Goal: Task Accomplishment & Management: Complete application form

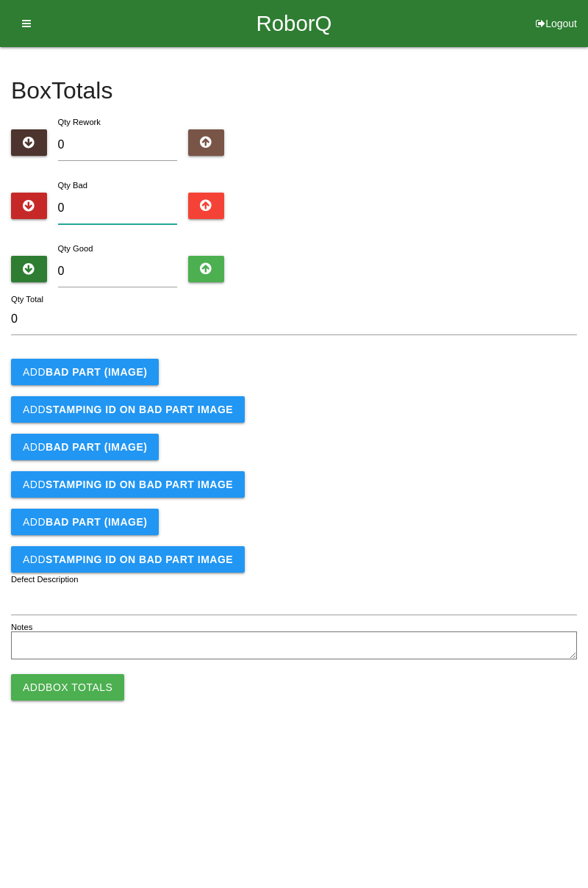
click at [146, 203] on input "0" at bounding box center [118, 209] width 120 height 32
type input "4"
click at [128, 271] on input "0" at bounding box center [118, 272] width 120 height 32
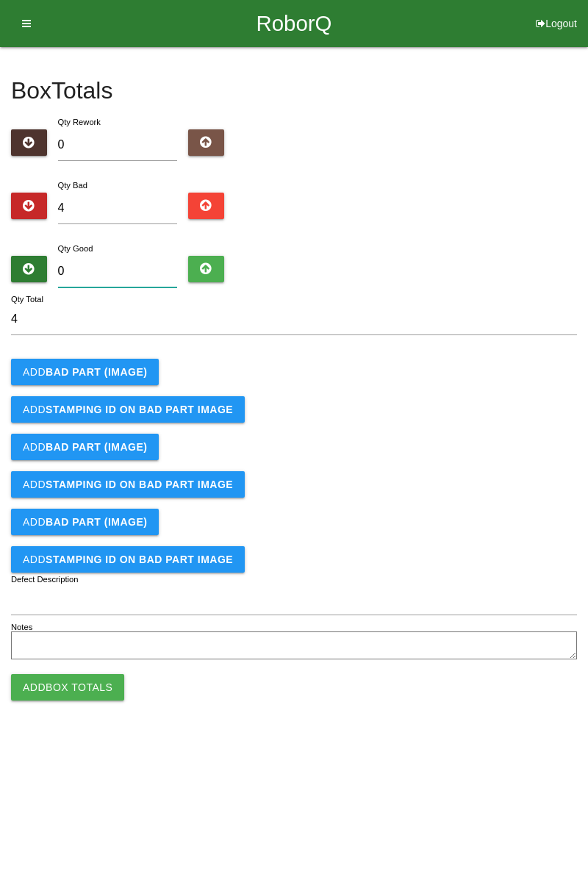
type input "8"
type input "12"
type input "80"
type input "84"
type input "80"
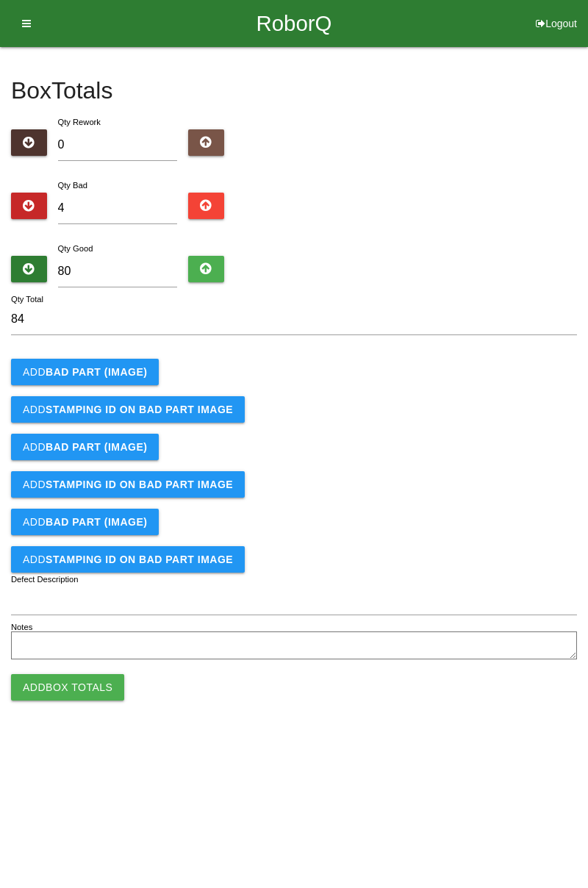
click at [121, 381] on button "Add BAD PART (IMAGE)" at bounding box center [85, 372] width 148 height 26
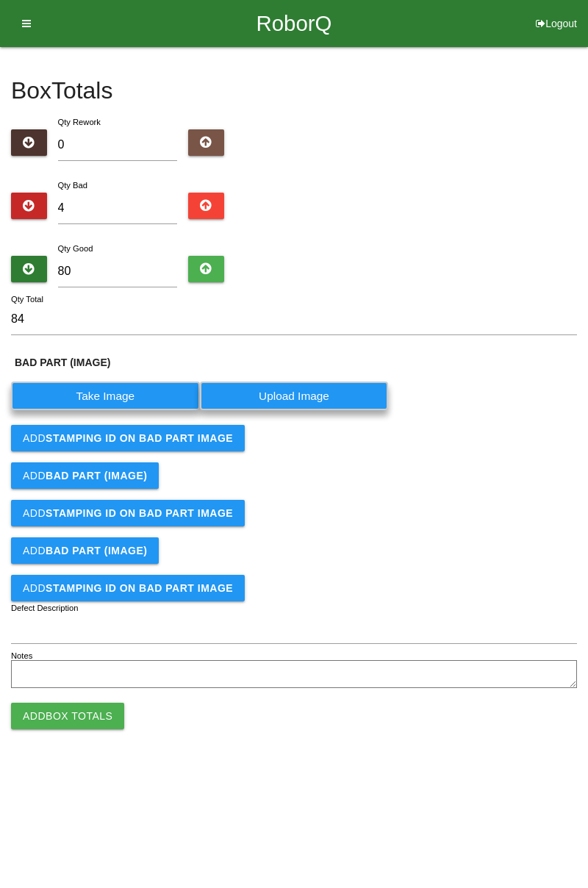
click at [129, 391] on label "Take Image" at bounding box center [105, 396] width 189 height 29
click at [0, 0] on \(IMAGE\) "Take Image" at bounding box center [0, 0] width 0 height 0
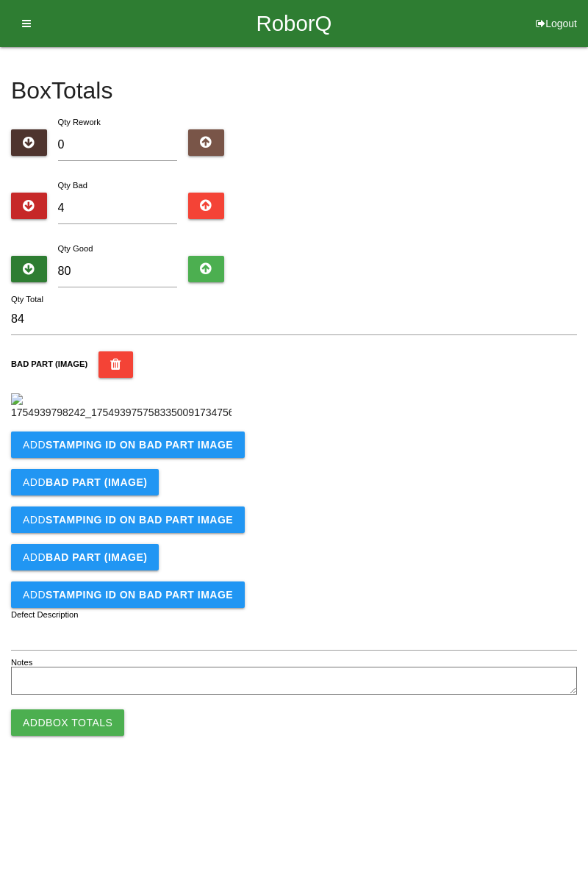
click at [122, 451] on b "STAMPING ID on BAD PART Image" at bounding box center [140, 445] width 188 height 12
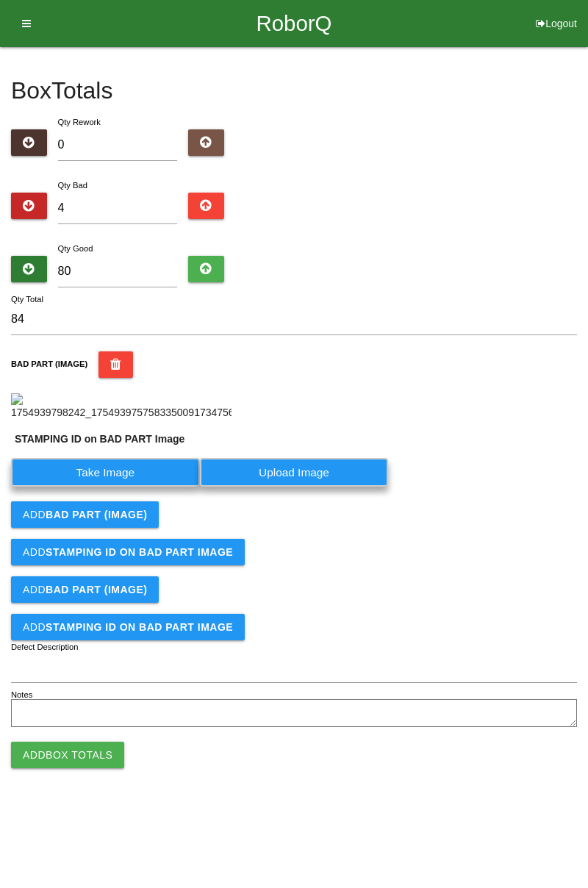
click at [118, 487] on label "Take Image" at bounding box center [105, 472] width 189 height 29
click at [0, 0] on PART "Take Image" at bounding box center [0, 0] width 0 height 0
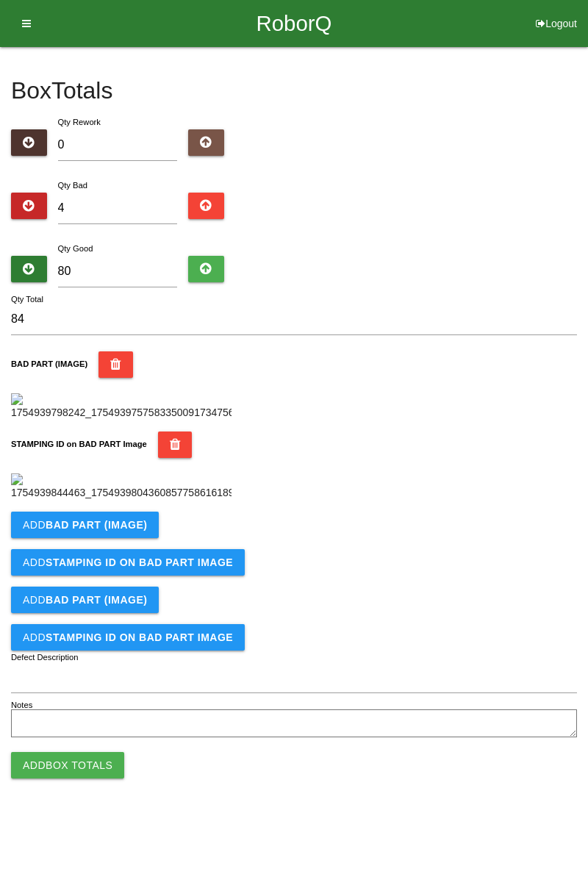
scroll to position [324, 0]
click at [133, 531] on b "BAD PART (IMAGE)" at bounding box center [96, 525] width 101 height 12
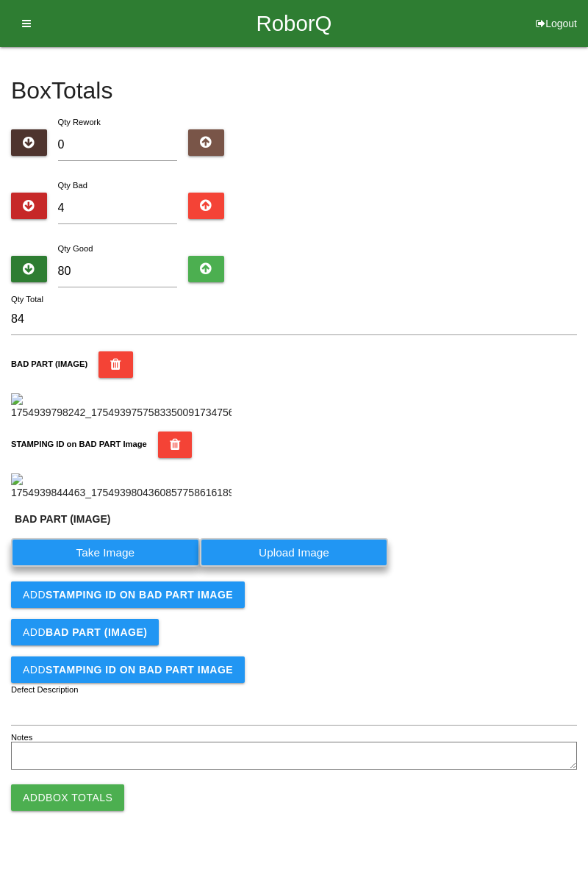
click at [113, 567] on label "Take Image" at bounding box center [105, 552] width 189 height 29
click at [0, 0] on \(IMAGE\) "Take Image" at bounding box center [0, 0] width 0 height 0
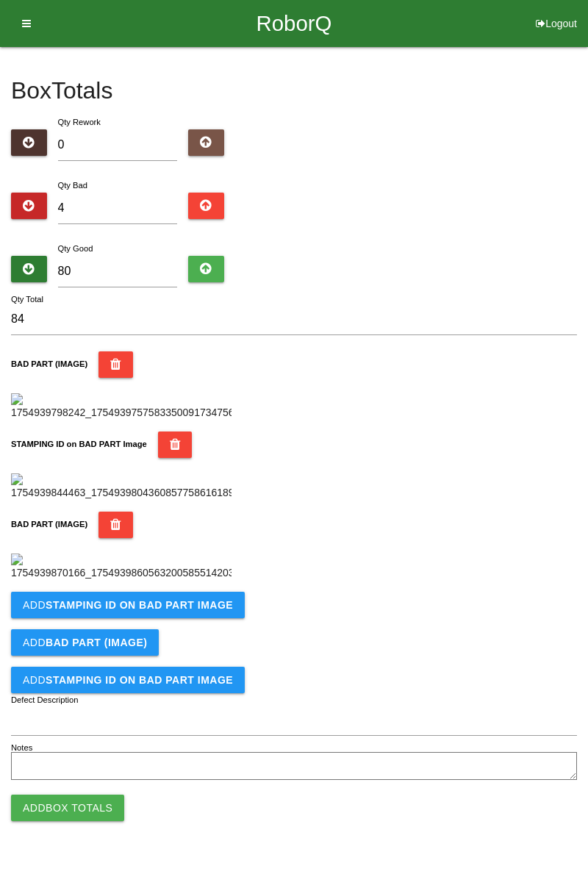
scroll to position [565, 0]
click at [157, 611] on b "STAMPING ID on BAD PART Image" at bounding box center [140, 605] width 188 height 12
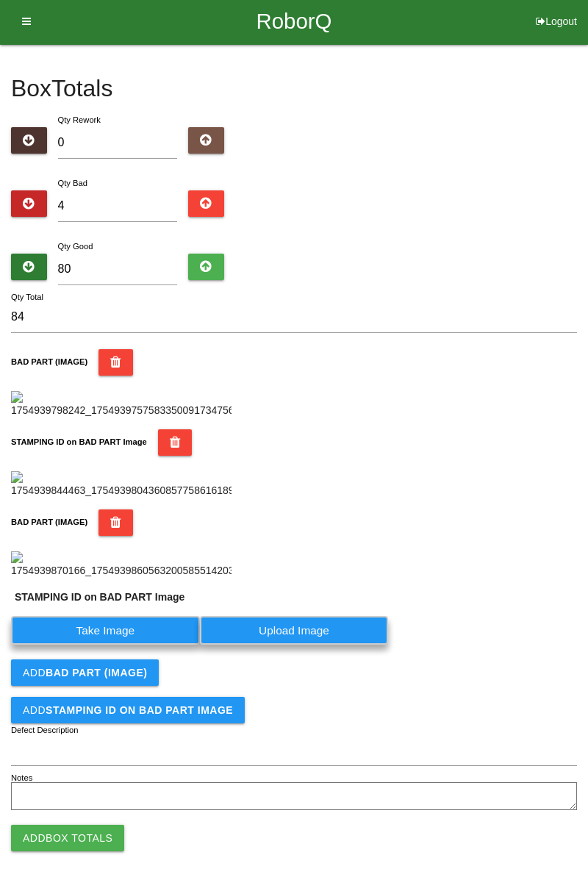
click at [121, 645] on label "Take Image" at bounding box center [105, 630] width 189 height 29
click at [0, 0] on PART "Take Image" at bounding box center [0, 0] width 0 height 0
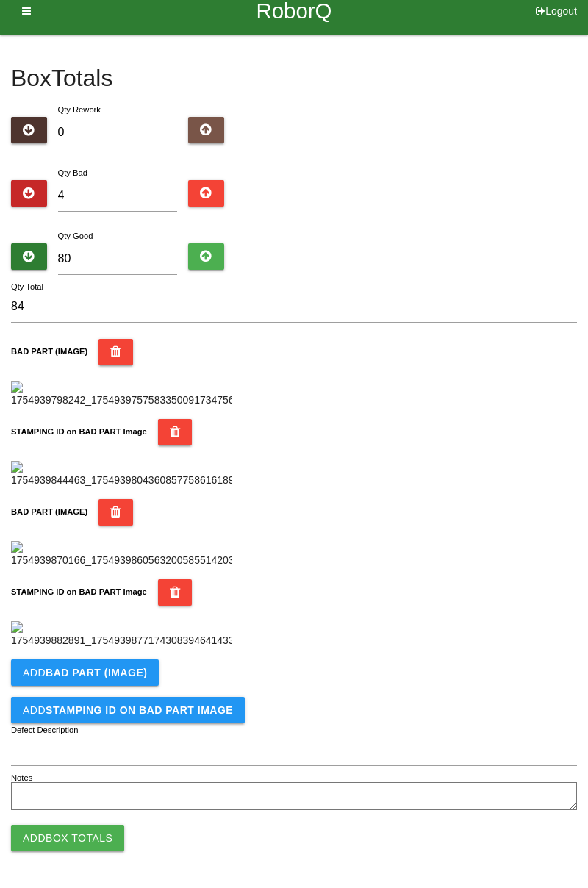
scroll to position [806, 0]
click at [115, 677] on b "BAD PART (IMAGE)" at bounding box center [96, 673] width 101 height 12
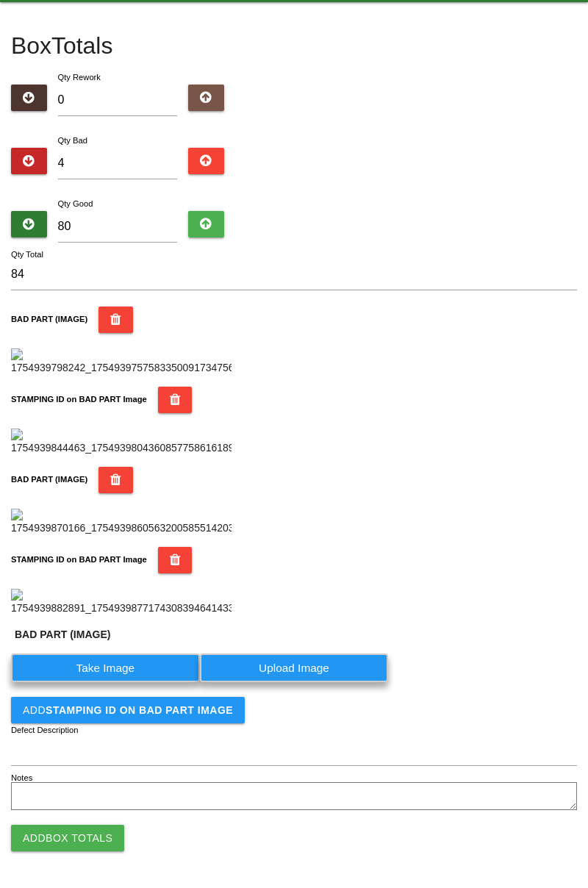
click at [126, 682] on label "Take Image" at bounding box center [105, 668] width 189 height 29
click at [0, 0] on \(IMAGE\) "Take Image" at bounding box center [0, 0] width 0 height 0
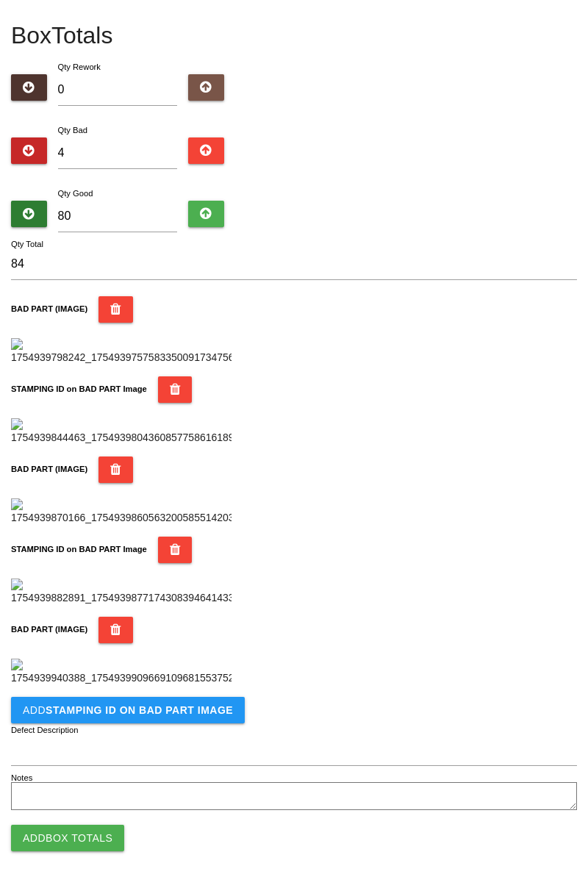
scroll to position [1047, 0]
click at [187, 720] on button "Add STAMPING ID on BAD PART Image" at bounding box center [128, 710] width 234 height 26
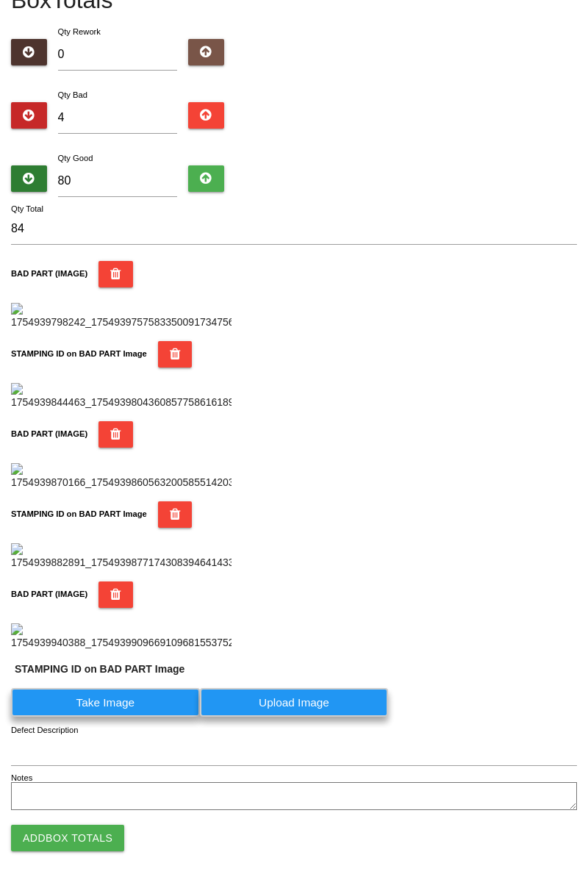
click at [124, 717] on label "Take Image" at bounding box center [105, 702] width 189 height 29
click at [0, 0] on PART "Take Image" at bounding box center [0, 0] width 0 height 0
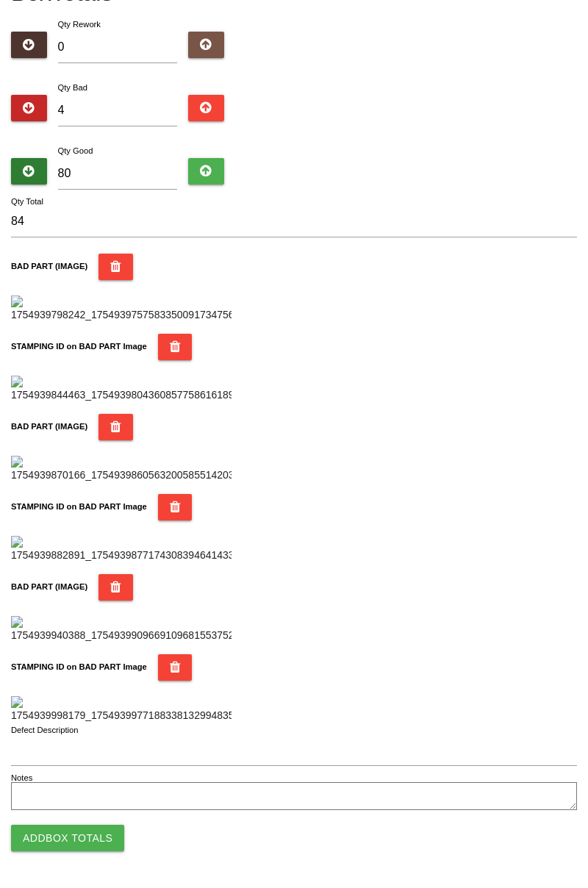
scroll to position [1288, 0]
click at [83, 844] on button "Add Box Totals" at bounding box center [67, 838] width 113 height 26
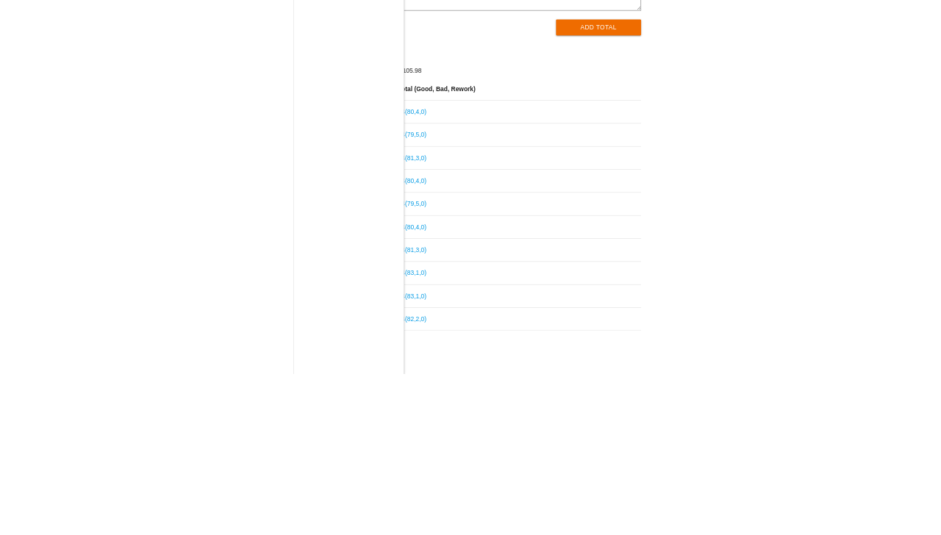
scroll to position [10, 0]
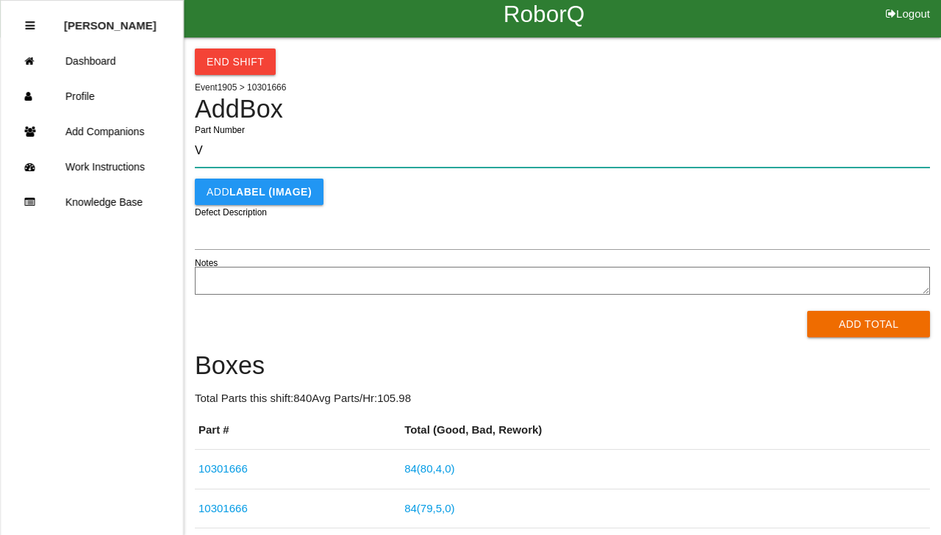
type input "V"
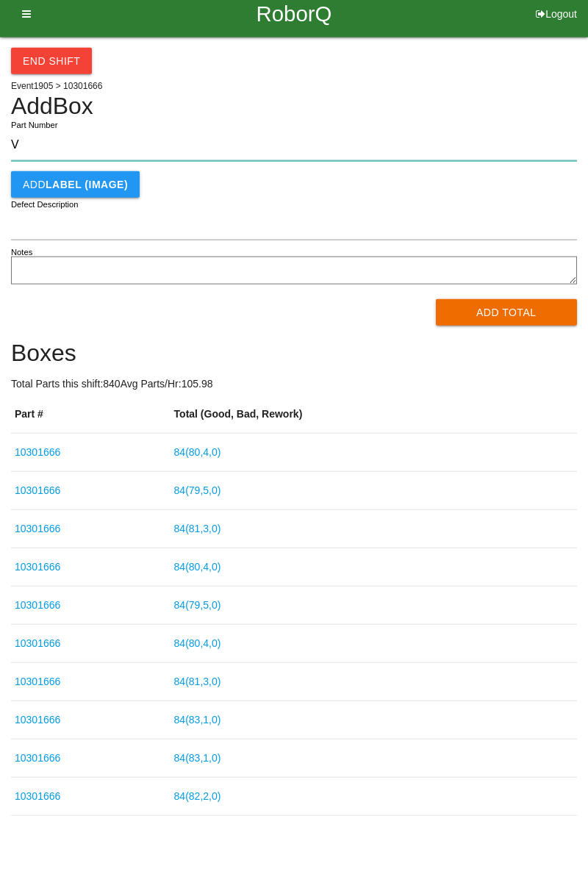
scroll to position [9, 0]
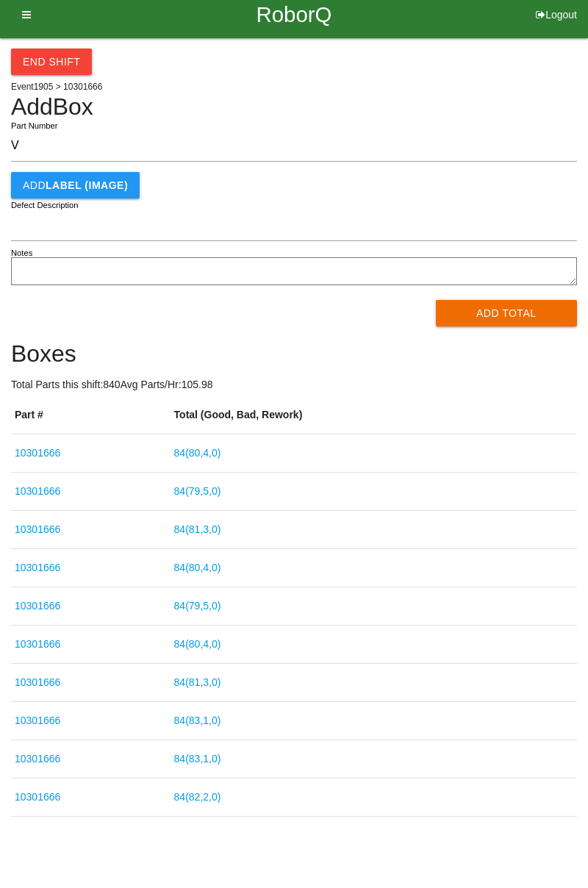
click at [59, 58] on button "End Shift" at bounding box center [51, 62] width 81 height 26
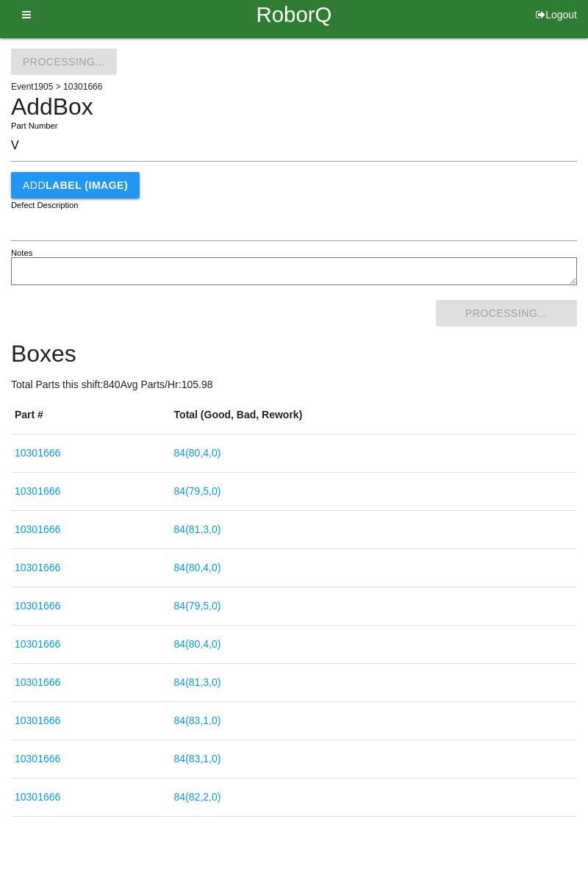
select select "3"
select select "29"
select select "2"
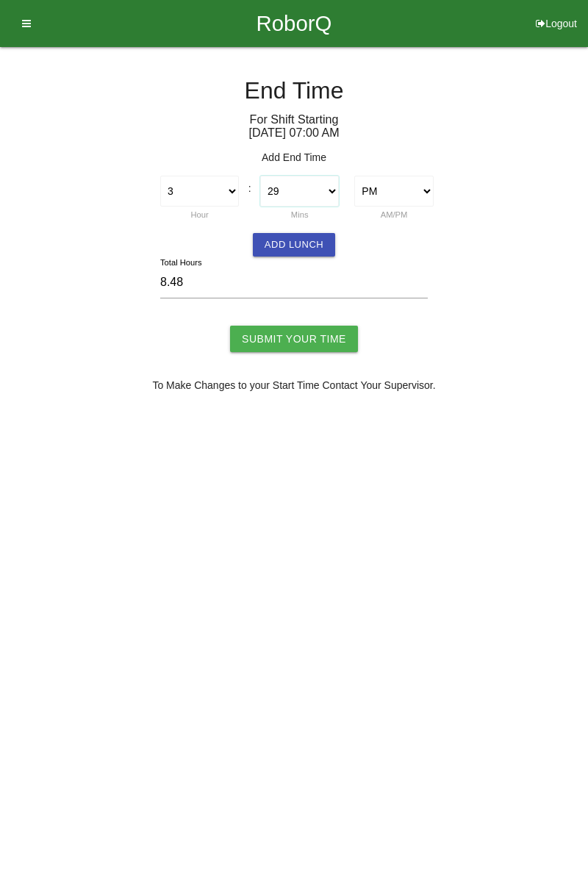
click at [330, 190] on select "00 01 02 03 04 05 06 07 08 09 10 11 12 13 14 15 16 17 18 19 20 21 22 23 24 25 2…" at bounding box center [299, 191] width 79 height 31
select select "30"
type input "8.50"
click at [306, 246] on button "Add Lunch" at bounding box center [294, 245] width 82 height 24
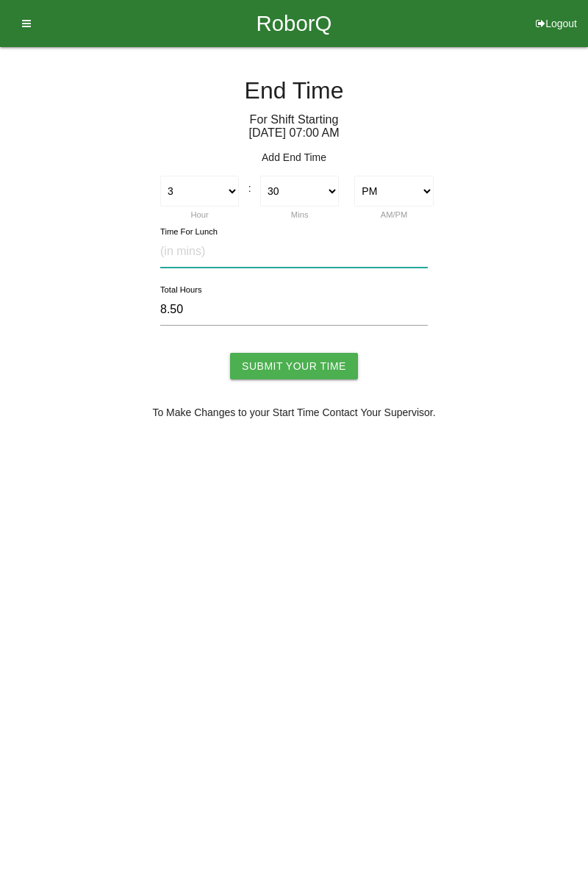
click at [221, 254] on input "text" at bounding box center [294, 252] width 268 height 32
click at [213, 251] on input "text" at bounding box center [294, 252] width 268 height 32
type input "30"
type input "8.00"
click at [313, 371] on input "Submit Your Time" at bounding box center [294, 366] width 128 height 26
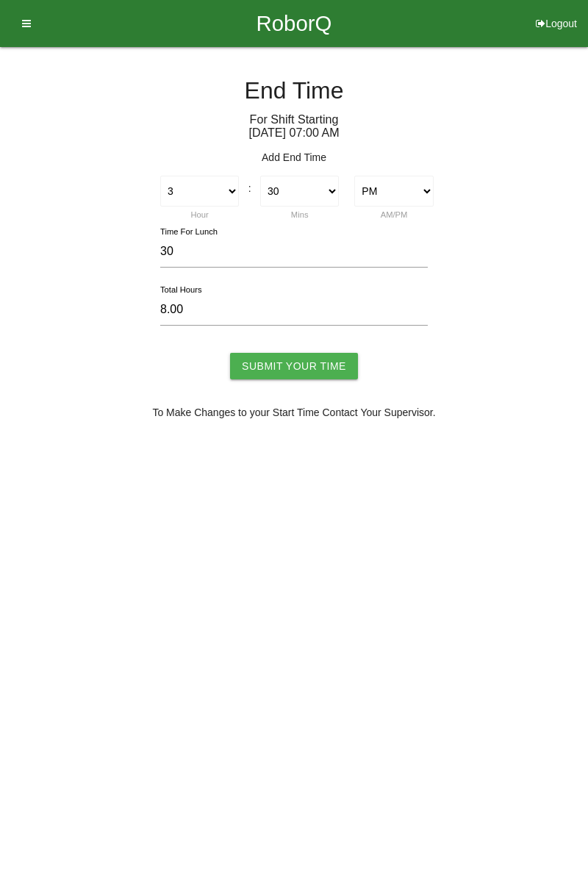
type input "Processing..."
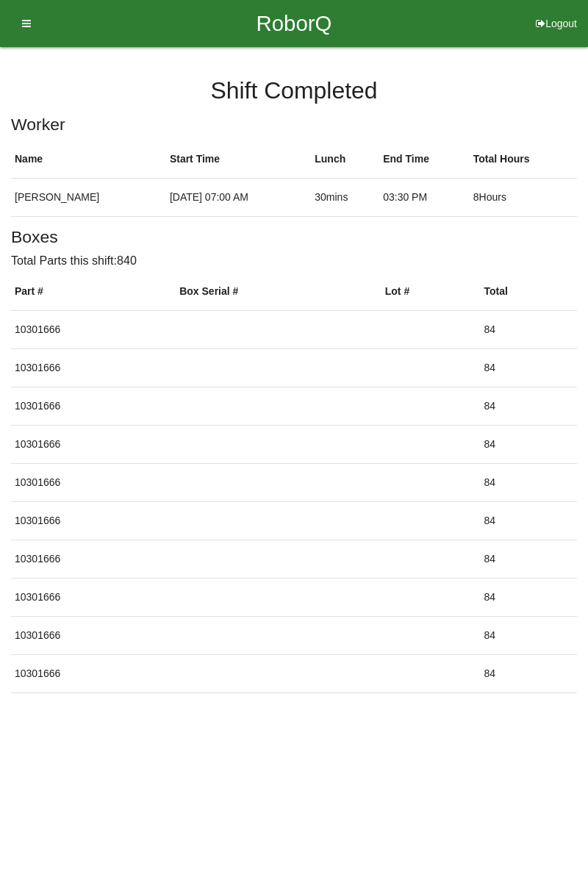
click at [566, 11] on button "Logout" at bounding box center [556, 5] width 63 height 11
select select "Worker"
